Goal: Task Accomplishment & Management: Complete application form

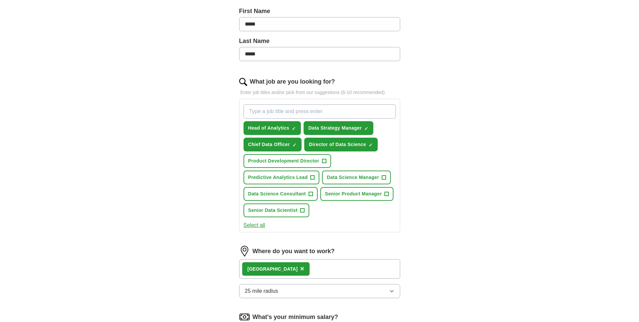
scroll to position [282, 0]
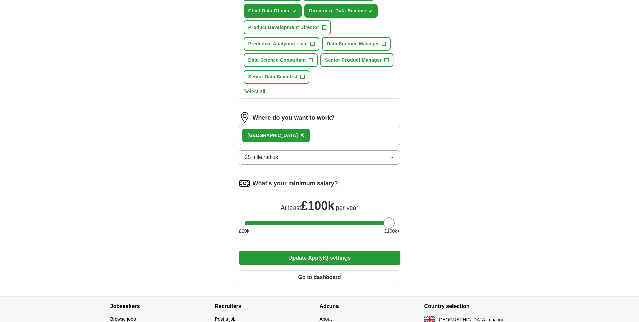
click at [329, 258] on button "Update ApplyIQ settings" at bounding box center [319, 258] width 161 height 14
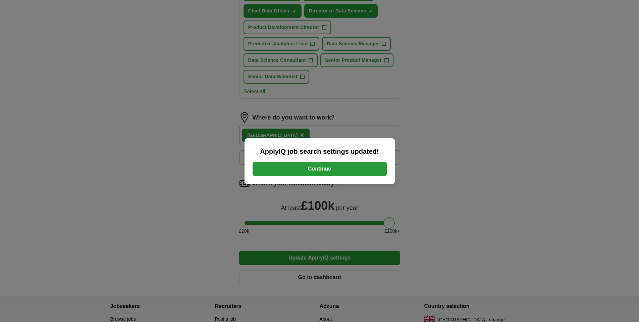
click at [331, 169] on button "Continue" at bounding box center [320, 169] width 134 height 14
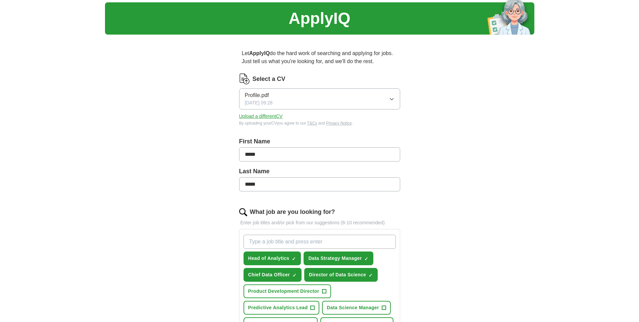
scroll to position [0, 0]
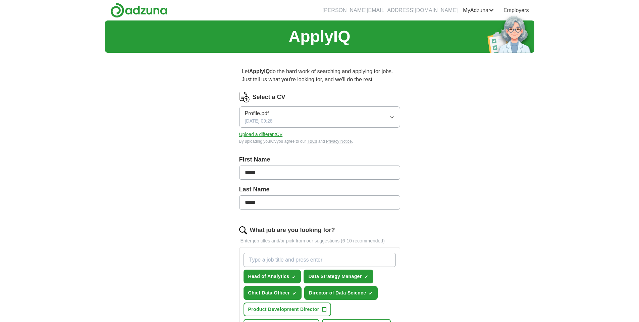
click at [0, 0] on link "Logout" at bounding box center [0, 0] width 0 height 0
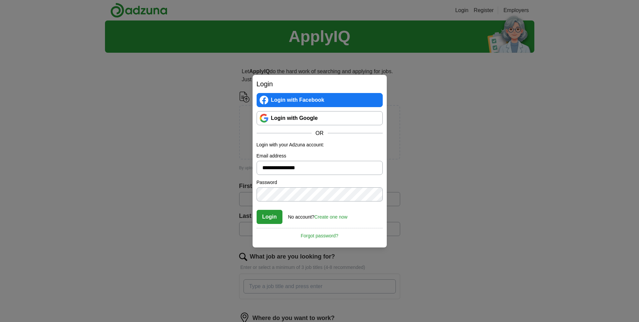
click at [282, 168] on input "**********" at bounding box center [320, 168] width 126 height 14
click at [275, 167] on input "**********" at bounding box center [320, 168] width 126 height 14
click at [277, 168] on input "**********" at bounding box center [320, 168] width 126 height 14
type input "**********"
click at [278, 219] on button "Login" at bounding box center [270, 217] width 26 height 14
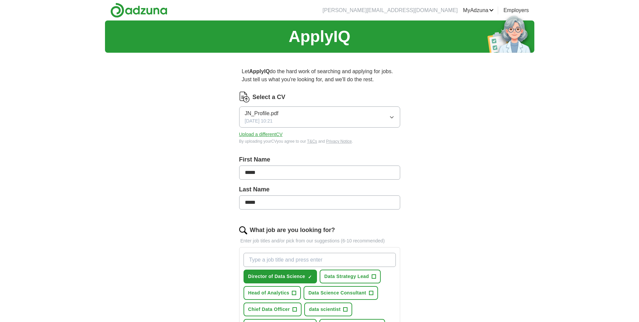
click at [474, 10] on link "MyAdzuna" at bounding box center [478, 10] width 31 height 8
click at [0, 0] on link "Logout" at bounding box center [0, 0] width 0 height 0
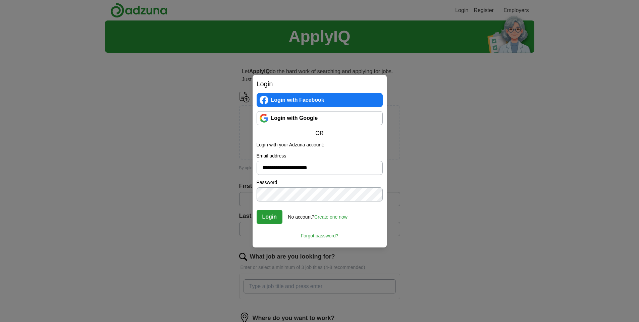
click at [304, 170] on input "**********" at bounding box center [320, 168] width 126 height 14
type input "**********"
click at [270, 217] on button "Login" at bounding box center [270, 217] width 26 height 14
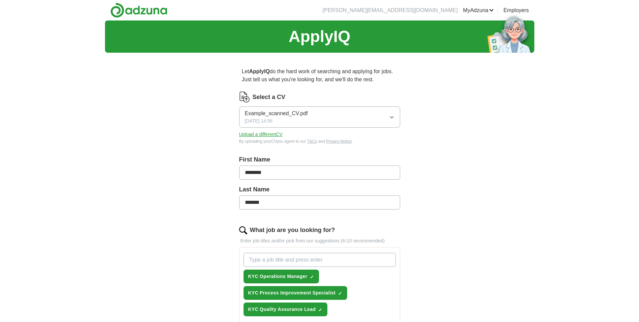
click at [480, 11] on link "MyAdzuna" at bounding box center [478, 10] width 31 height 8
click at [266, 136] on button "Upload a different CV" at bounding box center [261, 134] width 44 height 7
click at [0, 0] on link "Logout" at bounding box center [0, 0] width 0 height 0
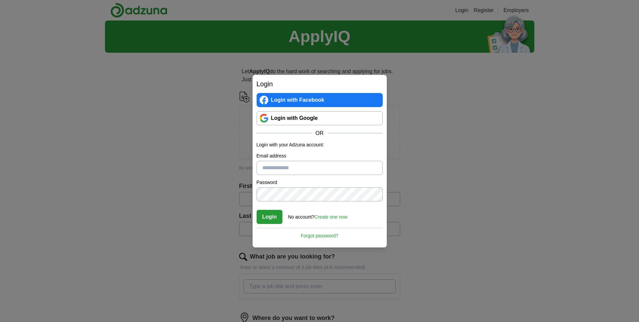
type input "**********"
click at [327, 217] on link "Create one now" at bounding box center [331, 216] width 33 height 5
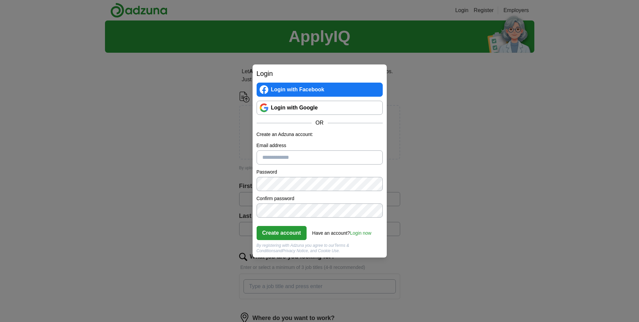
click at [275, 157] on input "Email address" at bounding box center [320, 157] width 126 height 14
click at [294, 159] on input "**********" at bounding box center [320, 157] width 126 height 14
click at [302, 159] on input "**********" at bounding box center [320, 157] width 126 height 14
type input "**********"
click at [279, 232] on button "Create account" at bounding box center [282, 233] width 50 height 14
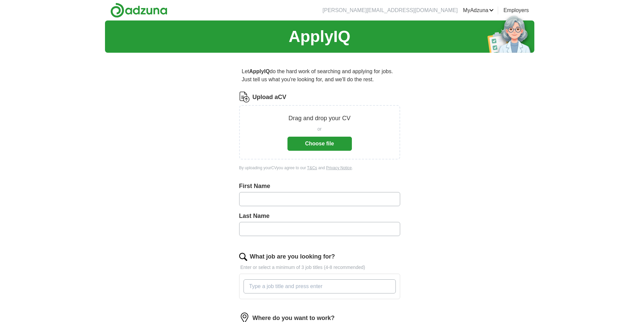
click at [325, 143] on button "Choose file" at bounding box center [320, 144] width 64 height 14
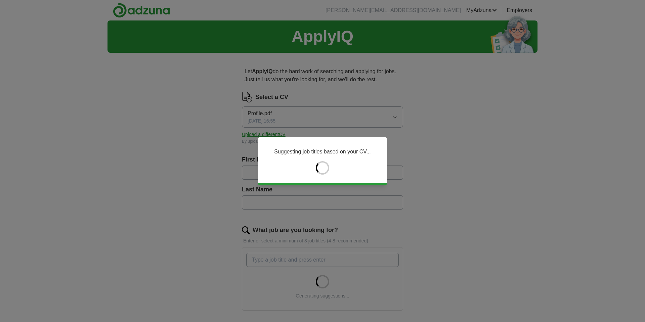
type input "*****"
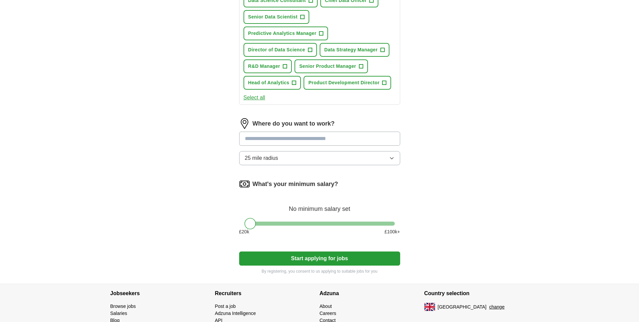
scroll to position [232, 0]
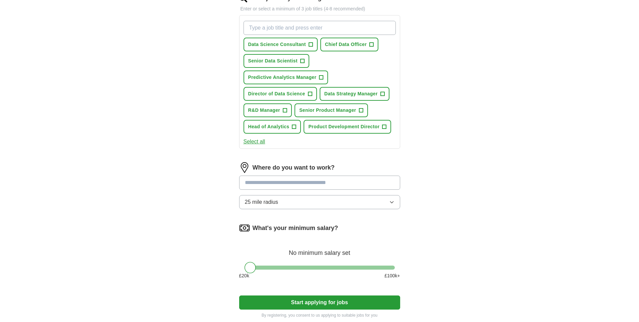
click at [290, 181] on input at bounding box center [319, 183] width 161 height 14
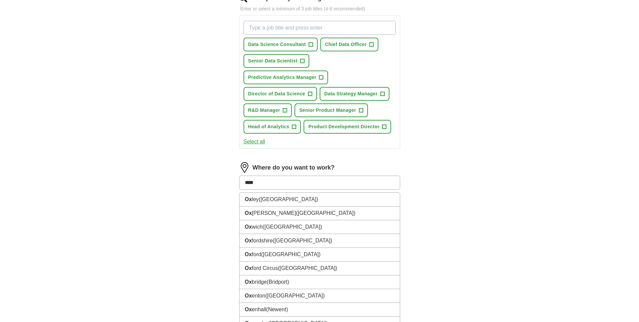
type input "*****"
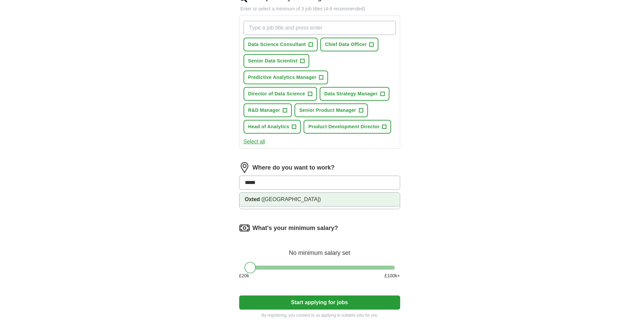
click at [274, 199] on span "([GEOGRAPHIC_DATA])" at bounding box center [291, 199] width 59 height 6
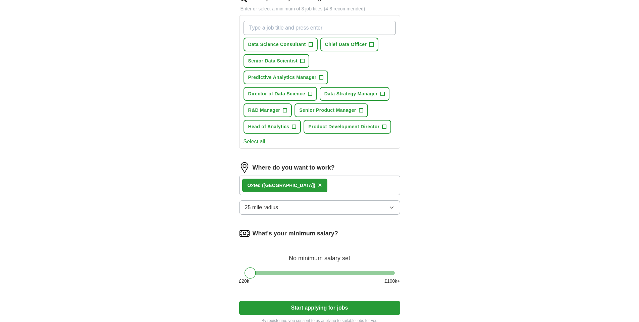
click at [284, 206] on button "25 mile radius" at bounding box center [319, 207] width 161 height 14
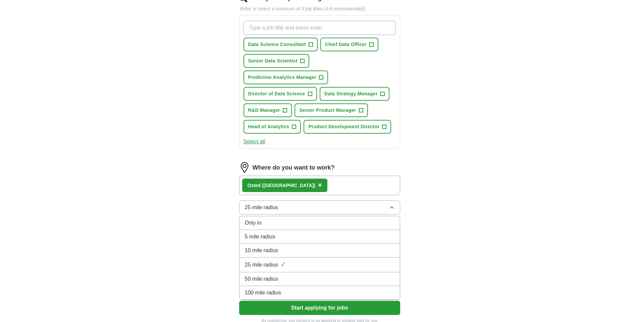
click at [271, 253] on span "10 mile radius" at bounding box center [262, 250] width 34 height 8
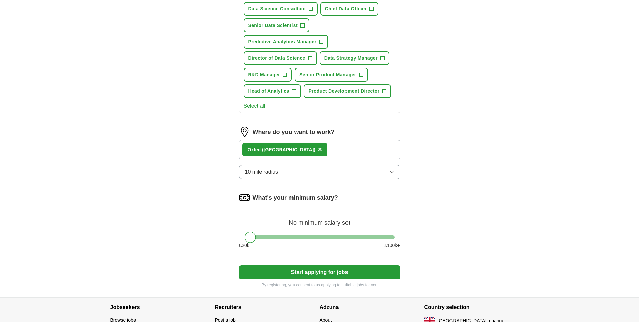
scroll to position [282, 0]
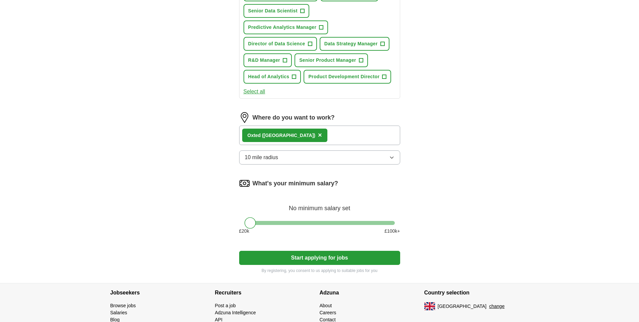
click at [299, 222] on div at bounding box center [320, 223] width 150 height 4
drag, startPoint x: 299, startPoint y: 222, endPoint x: 339, endPoint y: 222, distance: 40.6
click at [339, 222] on div at bounding box center [338, 222] width 11 height 11
click at [444, 197] on div "ApplyIQ Let ApplyIQ do the hard work of searching and applying for jobs. Just t…" at bounding box center [320, 10] width 430 height 544
drag, startPoint x: 340, startPoint y: 223, endPoint x: 355, endPoint y: 223, distance: 15.4
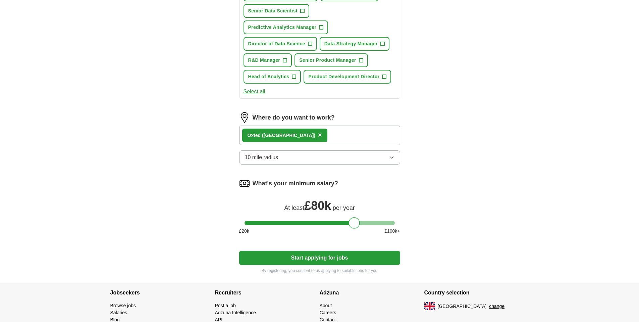
click at [355, 223] on div at bounding box center [354, 222] width 11 height 11
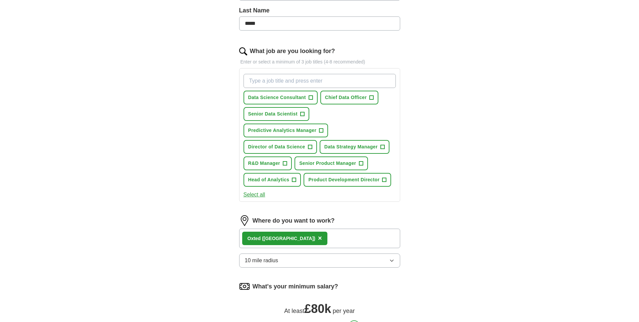
scroll to position [161, 0]
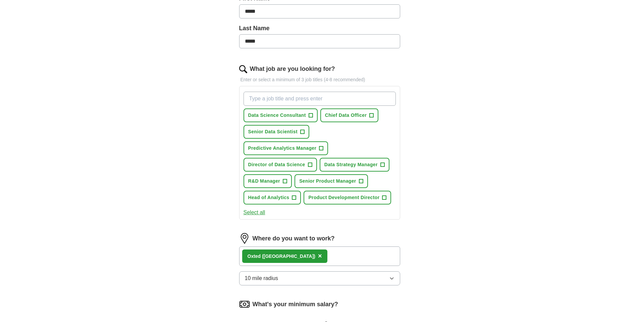
click at [257, 212] on button "Select all" at bounding box center [255, 212] width 22 height 8
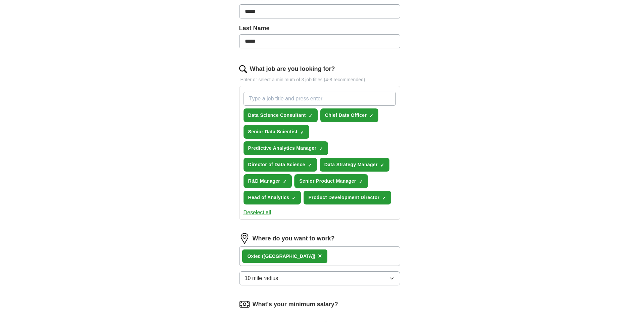
click at [0, 0] on span "×" at bounding box center [0, 0] width 0 height 0
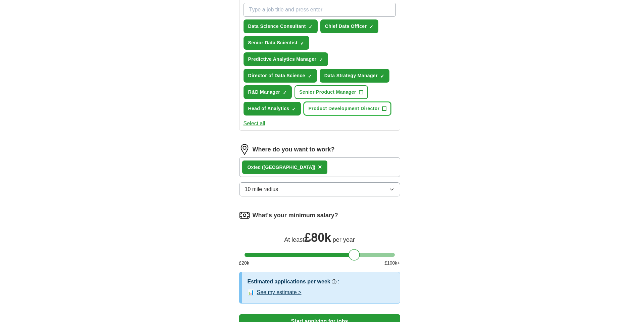
scroll to position [282, 0]
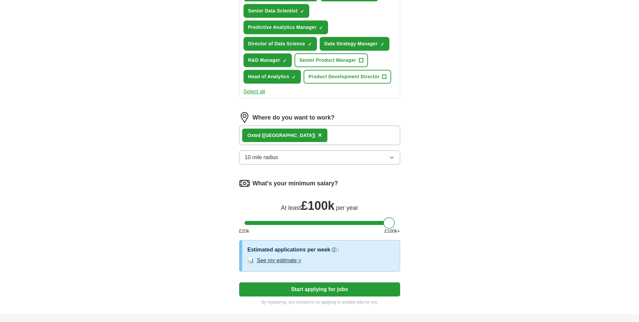
drag, startPoint x: 354, startPoint y: 221, endPoint x: 388, endPoint y: 222, distance: 34.3
click at [388, 222] on div at bounding box center [389, 222] width 11 height 11
drag, startPoint x: 391, startPoint y: 224, endPoint x: 361, endPoint y: 225, distance: 29.6
click at [384, 225] on div at bounding box center [389, 222] width 11 height 11
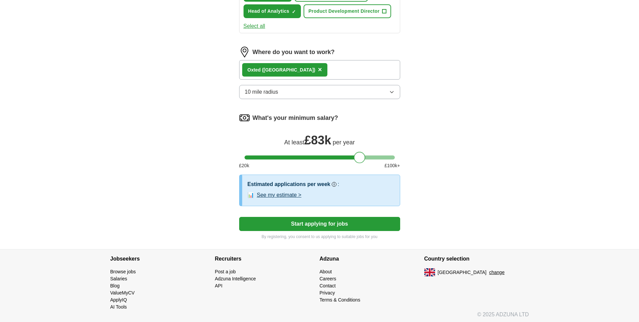
scroll to position [349, 0]
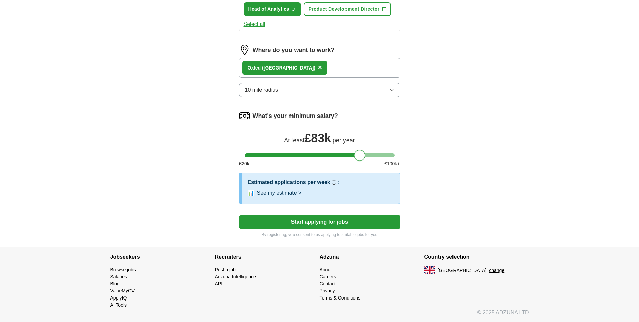
click at [275, 193] on button "See my estimate >" at bounding box center [279, 193] width 45 height 8
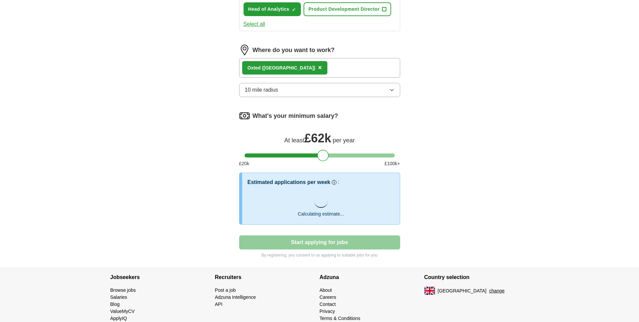
drag, startPoint x: 358, startPoint y: 155, endPoint x: 321, endPoint y: 155, distance: 36.6
click at [321, 155] on div at bounding box center [323, 155] width 11 height 11
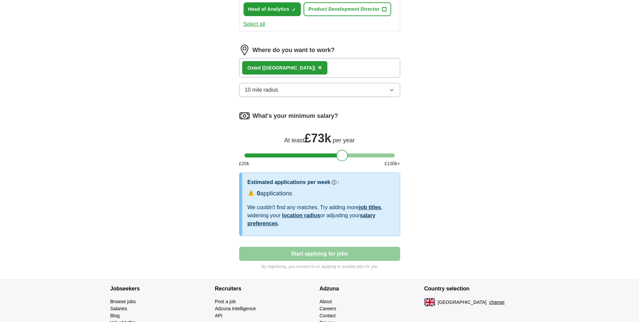
drag, startPoint x: 322, startPoint y: 155, endPoint x: 342, endPoint y: 154, distance: 20.1
click at [341, 155] on div at bounding box center [342, 155] width 11 height 11
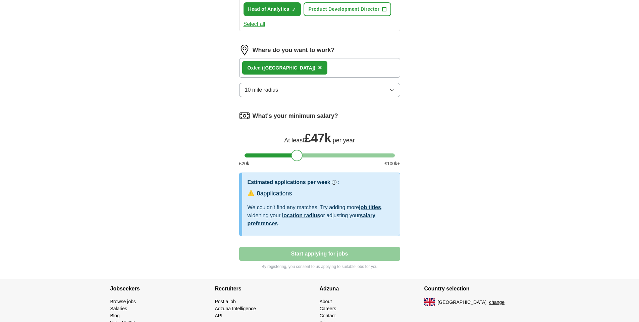
drag, startPoint x: 343, startPoint y: 155, endPoint x: 298, endPoint y: 156, distance: 44.7
click at [298, 156] on div at bounding box center [296, 155] width 11 height 11
click at [281, 154] on div at bounding box center [320, 155] width 150 height 4
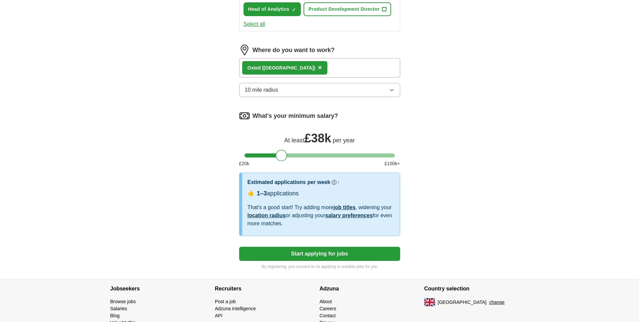
click at [321, 155] on div at bounding box center [320, 155] width 150 height 4
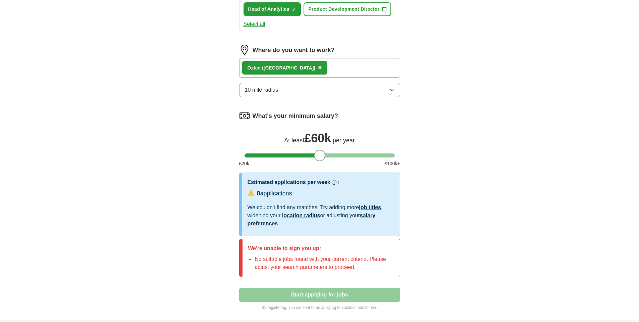
click at [302, 154] on div at bounding box center [320, 155] width 150 height 4
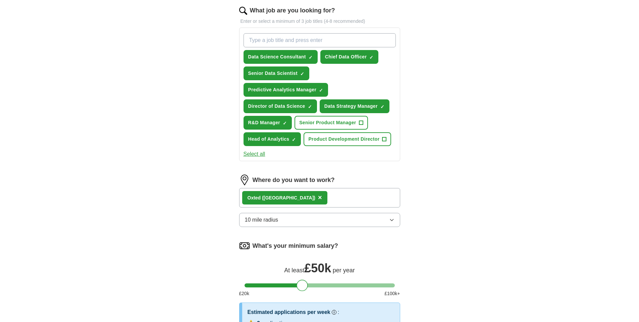
scroll to position [301, 0]
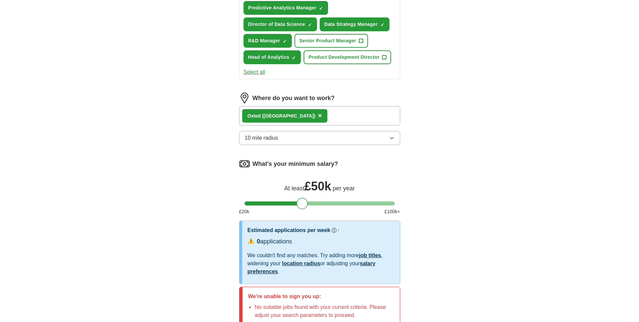
click at [318, 115] on button "×" at bounding box center [320, 116] width 4 height 10
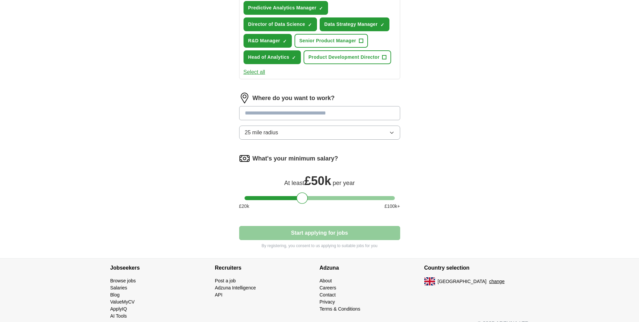
click at [277, 114] on input at bounding box center [319, 113] width 161 height 14
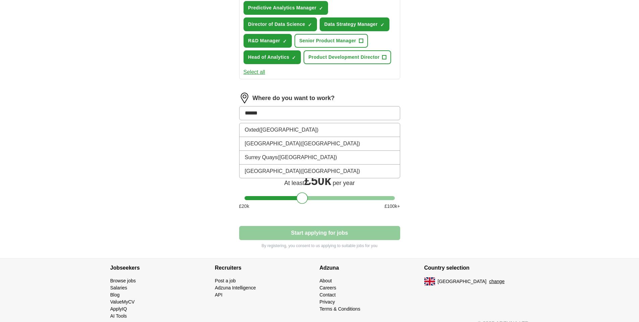
click at [281, 114] on input "******" at bounding box center [319, 113] width 161 height 14
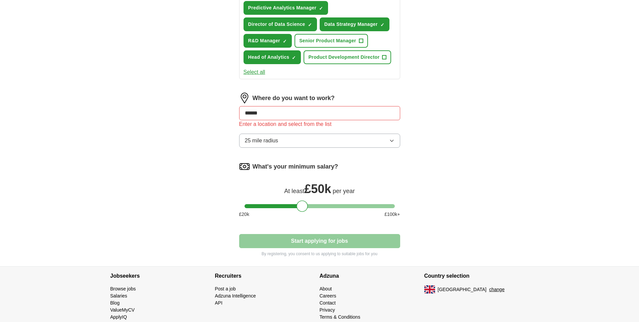
click at [320, 113] on input "******" at bounding box center [319, 113] width 161 height 14
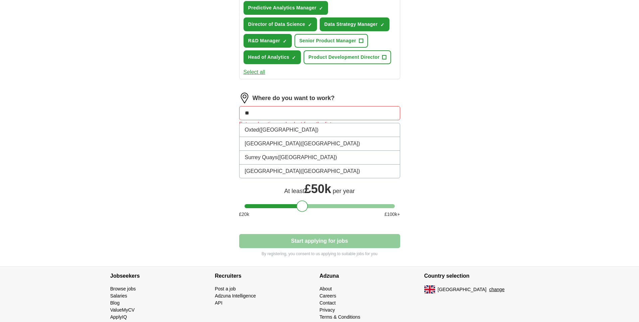
type input "*"
type input "***"
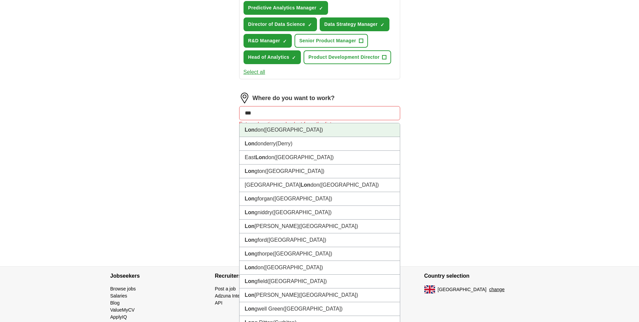
click at [270, 131] on span "(UK)" at bounding box center [293, 130] width 59 height 6
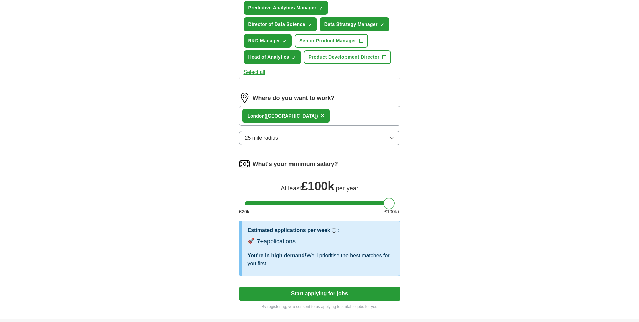
drag, startPoint x: 320, startPoint y: 204, endPoint x: 403, endPoint y: 205, distance: 82.6
click at [403, 205] on div "Let ApplyIQ do the hard work of searching and applying for jobs. Just tell us w…" at bounding box center [319, 38] width 215 height 562
click at [356, 139] on button "25 mile radius" at bounding box center [319, 138] width 161 height 14
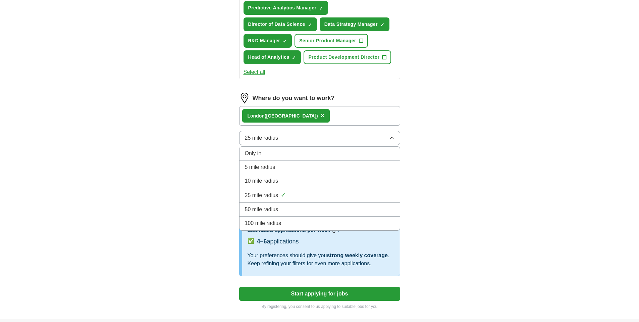
click at [285, 163] on div "5 mile radius" at bounding box center [320, 167] width 150 height 8
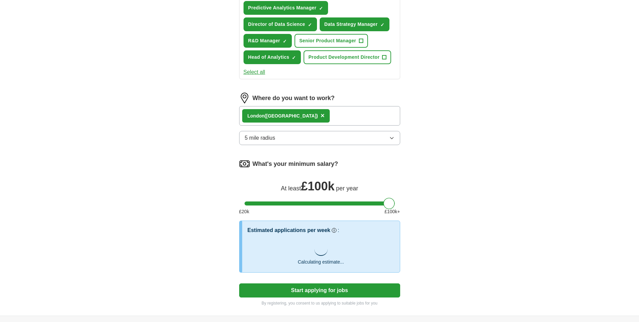
click at [288, 140] on button "5 mile radius" at bounding box center [319, 138] width 161 height 14
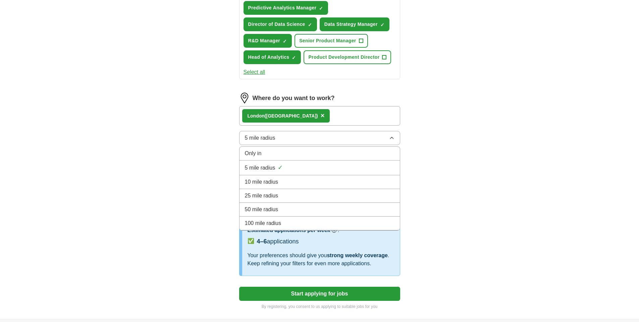
click at [269, 152] on div "Only in" at bounding box center [320, 153] width 150 height 8
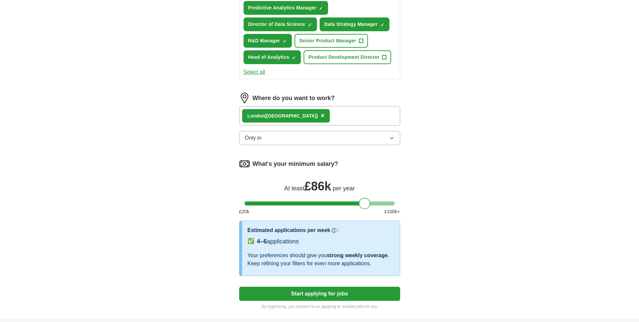
drag, startPoint x: 385, startPoint y: 203, endPoint x: 360, endPoint y: 204, distance: 25.2
click at [360, 204] on div at bounding box center [364, 203] width 11 height 11
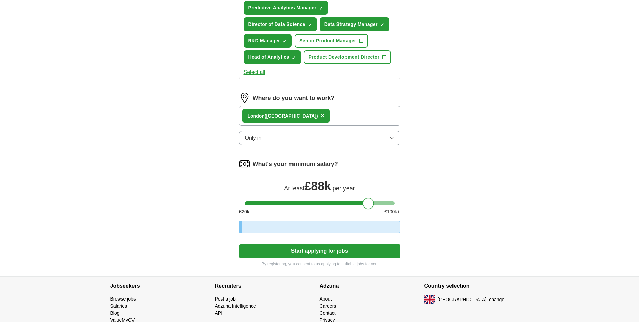
drag, startPoint x: 359, startPoint y: 204, endPoint x: 400, endPoint y: 202, distance: 40.7
click at [398, 202] on div at bounding box center [319, 203] width 161 height 4
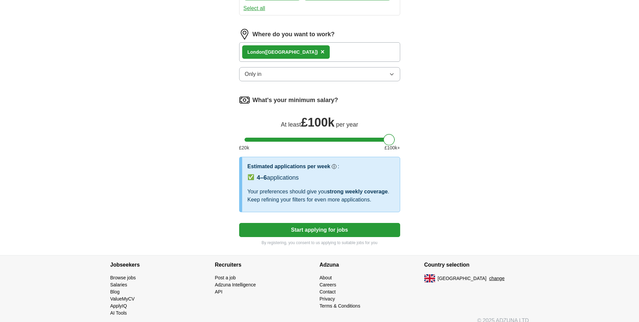
scroll to position [373, 0]
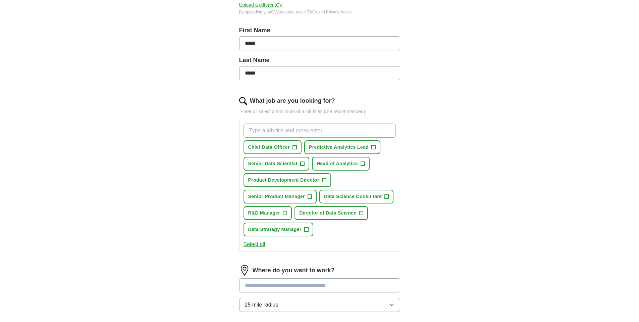
scroll to position [201, 0]
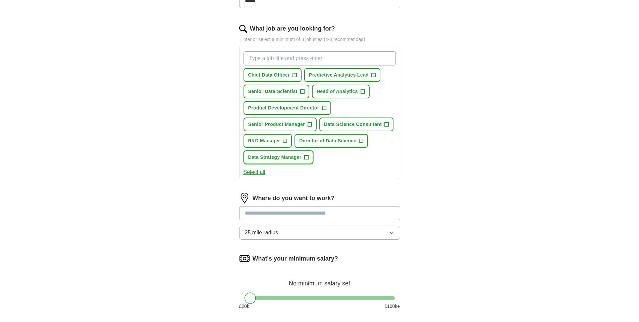
click at [294, 155] on span "Data Strategy Manager" at bounding box center [274, 157] width 53 height 7
click at [284, 140] on span "+" at bounding box center [285, 140] width 4 height 5
click at [307, 126] on button "Senior Product Manager +" at bounding box center [281, 124] width 74 height 14
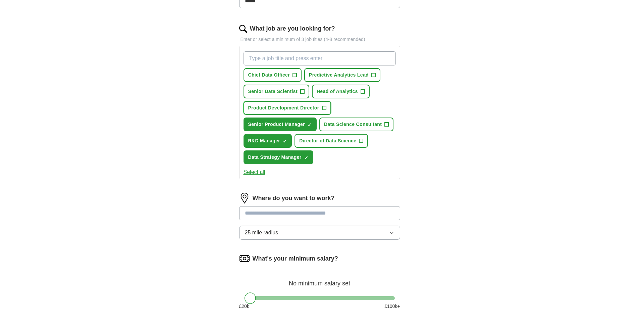
click at [305, 108] on span "Product Development Director" at bounding box center [283, 107] width 71 height 7
click at [298, 94] on button "Senior Data Scientist +" at bounding box center [277, 92] width 66 height 14
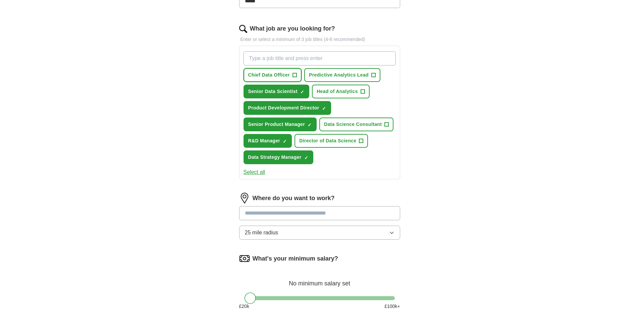
click at [288, 80] on button "Chief Data Officer +" at bounding box center [273, 75] width 58 height 14
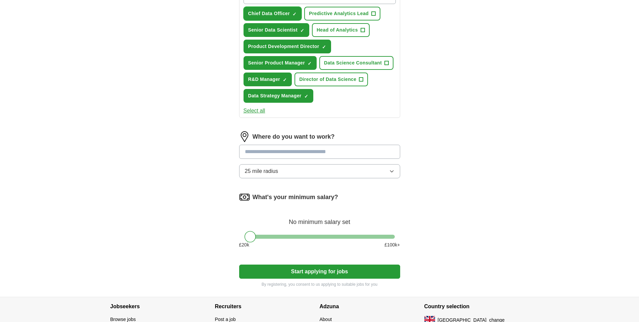
scroll to position [313, 0]
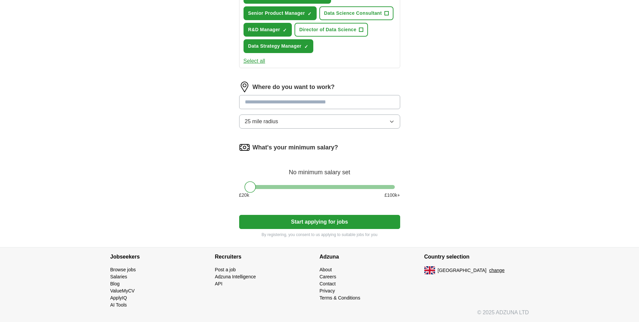
click at [264, 102] on input at bounding box center [319, 102] width 161 height 14
type input "******"
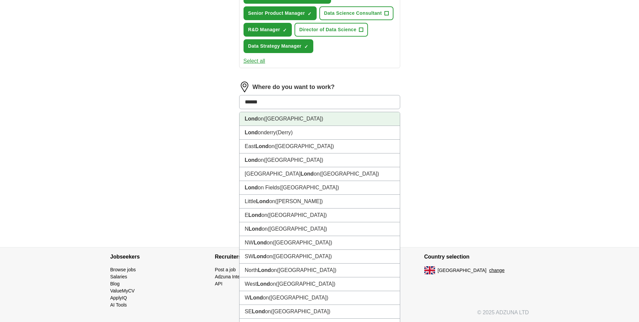
drag, startPoint x: 269, startPoint y: 117, endPoint x: 231, endPoint y: 117, distance: 37.9
click at [269, 117] on span "(UK)" at bounding box center [293, 119] width 59 height 6
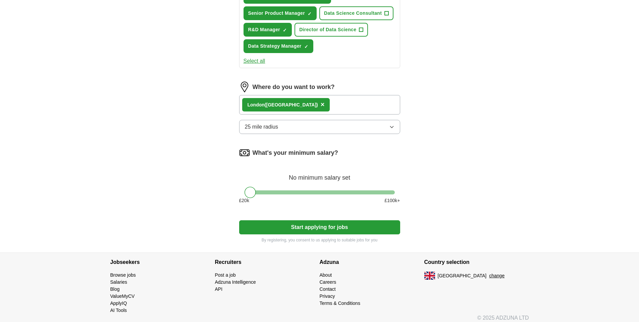
click at [328, 190] on div "What's your minimum salary? No minimum salary set £ 20 k £ 100 k+" at bounding box center [319, 178] width 161 height 62
click at [336, 191] on div at bounding box center [320, 192] width 150 height 4
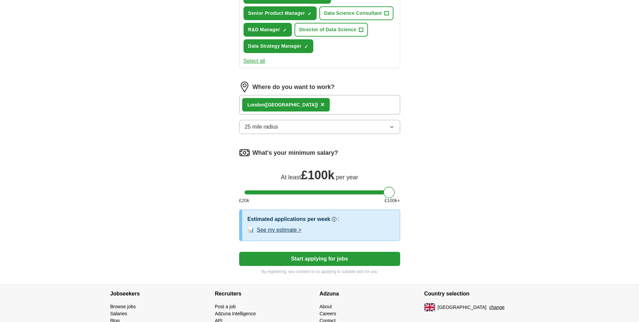
drag, startPoint x: 337, startPoint y: 191, endPoint x: 402, endPoint y: 195, distance: 64.9
click at [402, 195] on div "Let ApplyIQ do the hard work of searching and applying for jobs. Just tell us w…" at bounding box center [319, 15] width 215 height 538
click at [322, 259] on button "Start applying for jobs" at bounding box center [319, 259] width 161 height 14
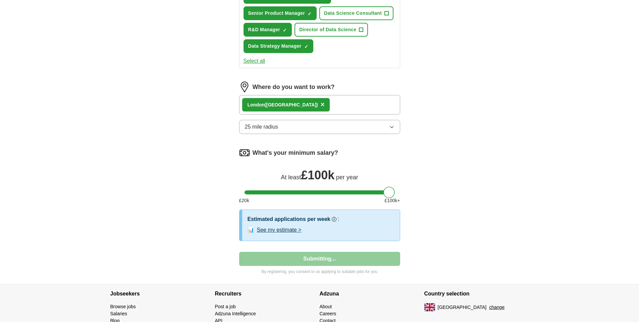
select select "**"
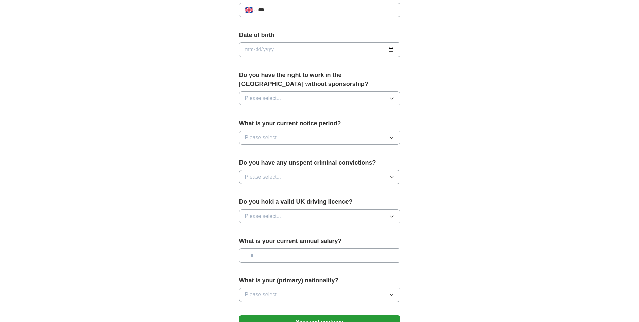
scroll to position [215, 0]
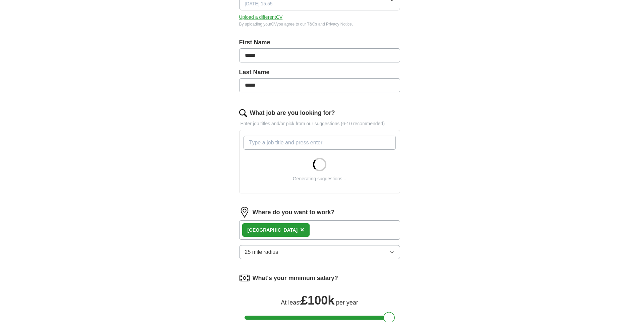
scroll to position [201, 0]
